Goal: Book appointment/travel/reservation

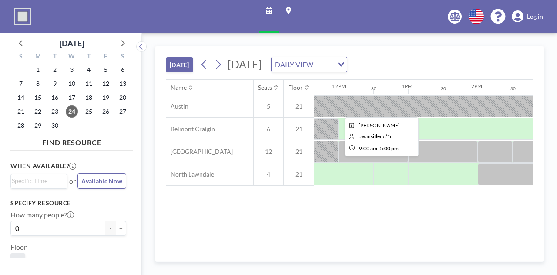
scroll to position [0, 811]
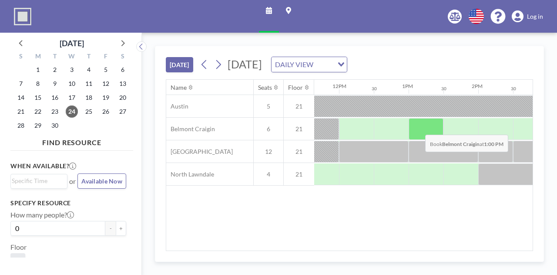
click at [418, 127] on div at bounding box center [426, 129] width 35 height 22
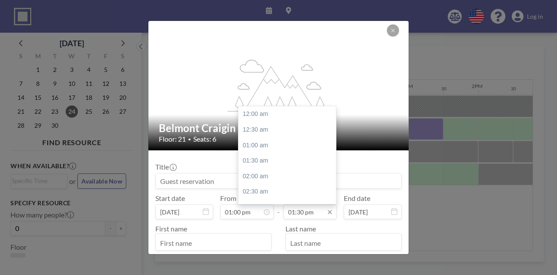
scroll to position [418, 0]
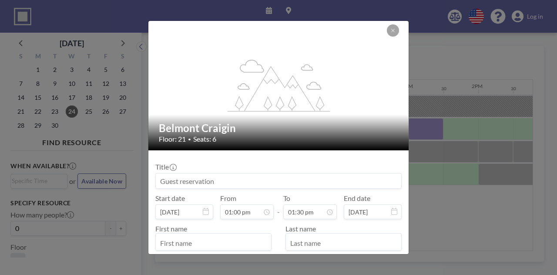
click at [181, 180] on input at bounding box center [279, 180] width 246 height 15
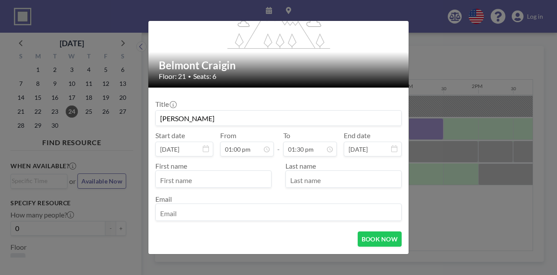
scroll to position [64, 0]
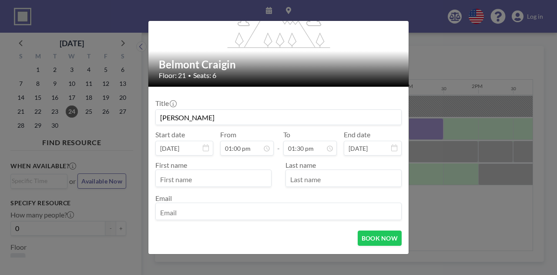
type input "[PERSON_NAME]"
click at [255, 175] on input "text" at bounding box center [213, 179] width 115 height 15
type input "[PERSON_NAME]"
click at [240, 211] on input "email" at bounding box center [279, 212] width 246 height 15
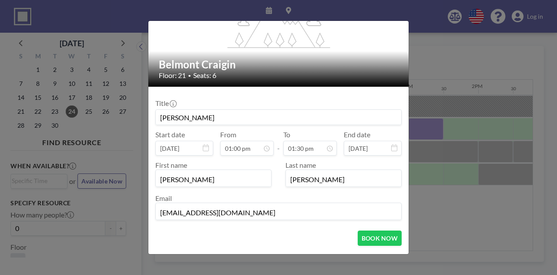
scroll to position [77, 0]
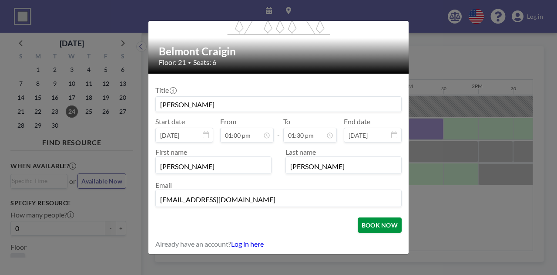
type input "[EMAIL_ADDRESS][DOMAIN_NAME]"
click at [367, 223] on button "BOOK NOW" at bounding box center [380, 224] width 44 height 15
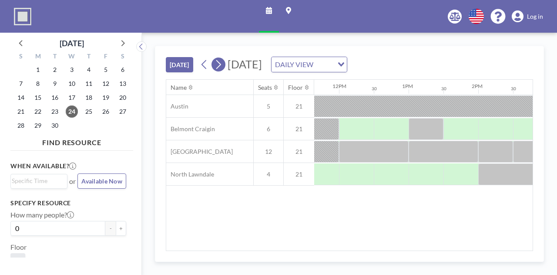
click at [221, 65] on icon at bounding box center [218, 64] width 8 height 13
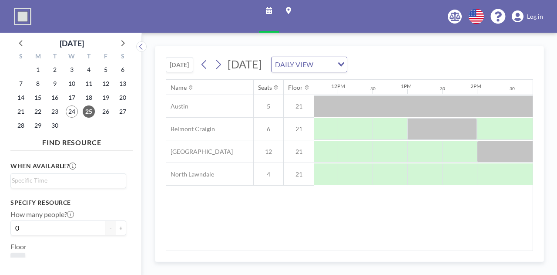
scroll to position [0, 808]
click at [72, 115] on span "24" at bounding box center [72, 111] width 12 height 12
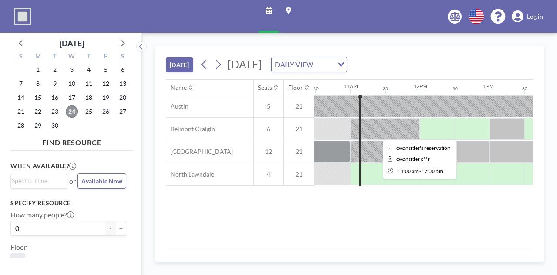
scroll to position [0, 731]
